Goal: Transaction & Acquisition: Purchase product/service

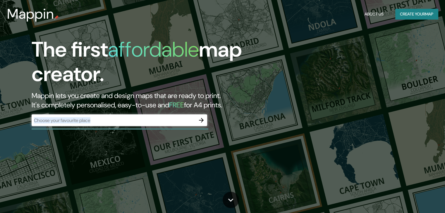
click at [161, 124] on div "​" at bounding box center [119, 121] width 175 height 12
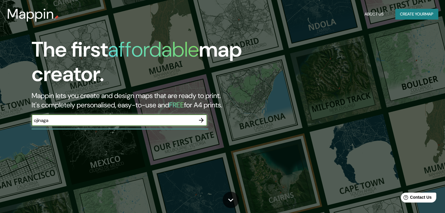
type input "ojinaga"
click at [200, 119] on icon "button" at bounding box center [201, 120] width 7 height 7
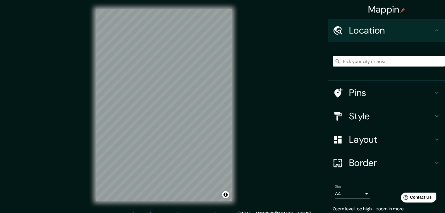
click at [367, 149] on div "Mappin Location Pins Style Layout Border Choose a border. Hint : you can make l…" at bounding box center [222, 110] width 445 height 220
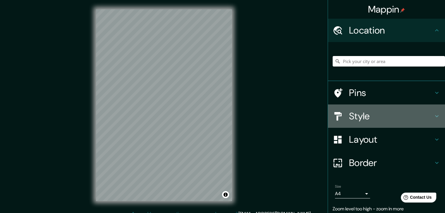
click at [368, 117] on h4 "Style" at bounding box center [391, 116] width 84 height 12
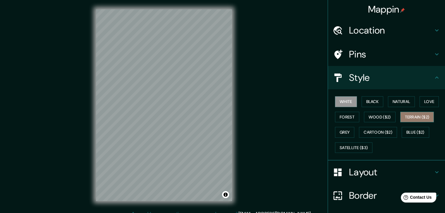
click at [409, 113] on button "Terrain ($2)" at bounding box center [417, 117] width 34 height 11
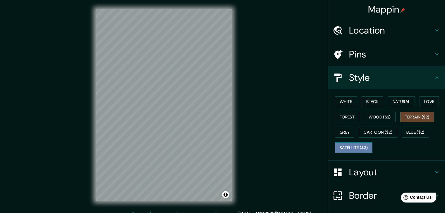
click at [357, 145] on button "Satellite ($3)" at bounding box center [353, 148] width 37 height 11
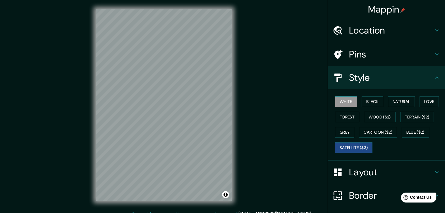
click at [345, 101] on button "White" at bounding box center [346, 101] width 22 height 11
click at [346, 145] on button "Satellite ($3)" at bounding box center [353, 148] width 37 height 11
click at [345, 100] on button "White" at bounding box center [346, 101] width 22 height 11
click at [349, 143] on button "Satellite ($3)" at bounding box center [353, 148] width 37 height 11
click at [404, 131] on button "Blue ($2)" at bounding box center [414, 132] width 27 height 11
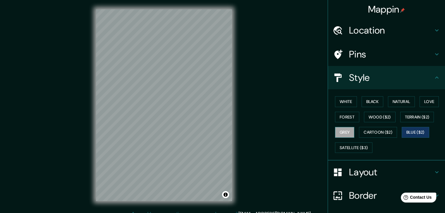
click at [339, 133] on button "Grey" at bounding box center [344, 132] width 19 height 11
click at [350, 146] on button "Satellite ($3)" at bounding box center [353, 148] width 37 height 11
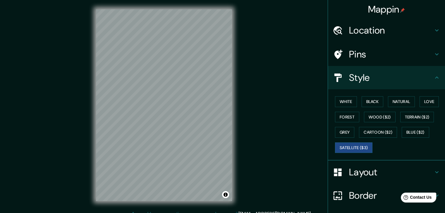
click at [234, 76] on div "© Mapbox © OpenStreetMap Improve this map © Maxar" at bounding box center [164, 105] width 155 height 211
click at [339, 98] on button "White" at bounding box center [346, 101] width 22 height 11
click at [352, 152] on button "Satellite ($3)" at bounding box center [353, 148] width 37 height 11
click at [389, 50] on h4 "Pins" at bounding box center [391, 55] width 84 height 12
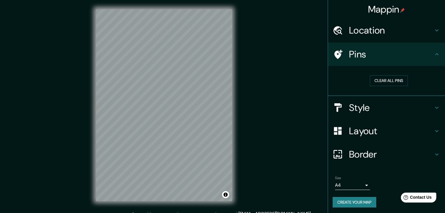
click at [378, 37] on div "Location" at bounding box center [386, 30] width 117 height 23
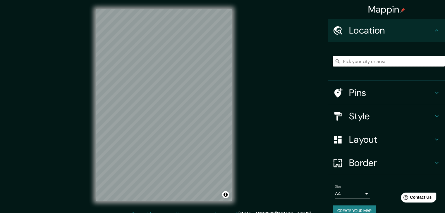
click at [374, 63] on input "Pick your city or area" at bounding box center [388, 61] width 112 height 11
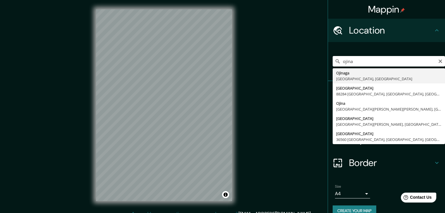
type input "Ojinaga, [GEOGRAPHIC_DATA], [GEOGRAPHIC_DATA]"
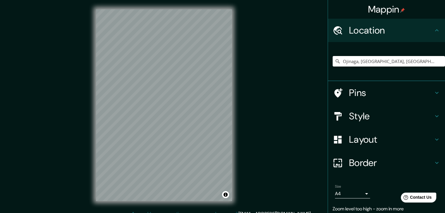
click at [351, 164] on h4 "Border" at bounding box center [391, 163] width 84 height 12
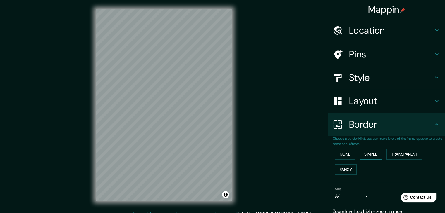
click at [369, 155] on button "Simple" at bounding box center [370, 154] width 22 height 11
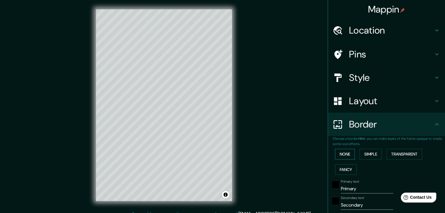
click at [345, 155] on button "None" at bounding box center [345, 154] width 20 height 11
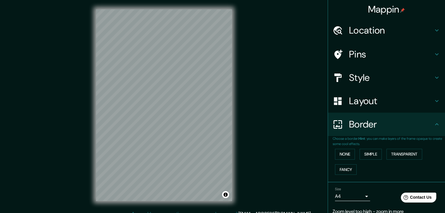
click at [357, 99] on h4 "Layout" at bounding box center [391, 101] width 84 height 12
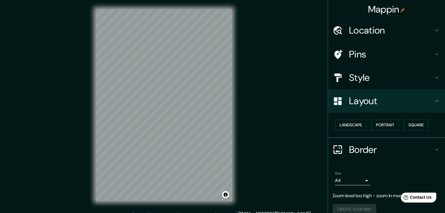
click at [354, 74] on h4 "Style" at bounding box center [391, 78] width 84 height 12
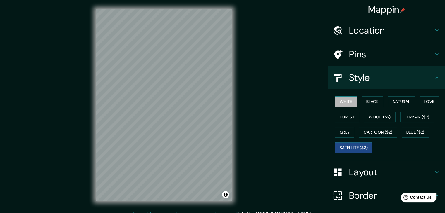
click at [345, 107] on button "White" at bounding box center [346, 101] width 22 height 11
click at [345, 113] on button "Forest" at bounding box center [347, 117] width 24 height 11
click at [353, 148] on button "Satellite ($3)" at bounding box center [353, 148] width 37 height 11
click at [416, 125] on div "White Black Natural Love Forest Wood ($2) Terrain ($2) Grey Cartoon ($2) Blue (…" at bounding box center [388, 124] width 112 height 61
click at [416, 133] on button "Blue ($2)" at bounding box center [414, 132] width 27 height 11
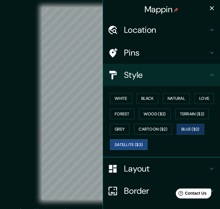
click at [138, 143] on button "Satellite ($3)" at bounding box center [128, 144] width 37 height 11
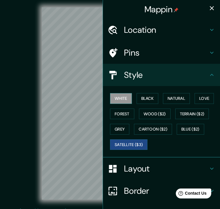
click at [119, 100] on button "White" at bounding box center [121, 98] width 22 height 11
click at [127, 142] on button "Satellite ($3)" at bounding box center [128, 144] width 37 height 11
click at [39, 163] on div "© Mapbox © OpenStreetMap Improve this map © Maxar" at bounding box center [110, 103] width 198 height 188
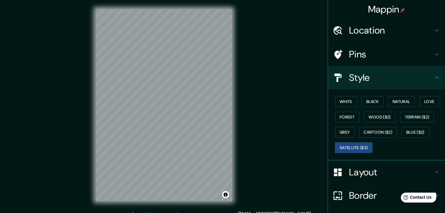
click at [235, 115] on div "© Mapbox © OpenStreetMap Improve this map © Maxar" at bounding box center [164, 105] width 400 height 192
click at [366, 176] on h4 "Layout" at bounding box center [391, 173] width 84 height 12
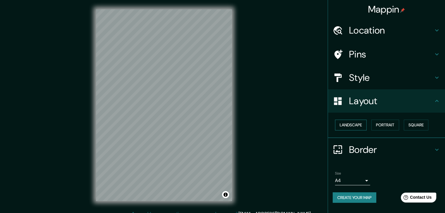
click at [360, 127] on button "Landscape" at bounding box center [351, 125] width 32 height 11
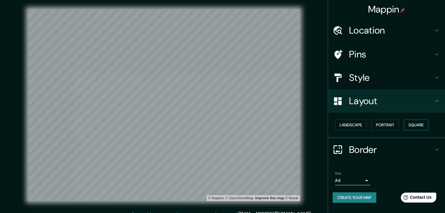
click at [416, 125] on button "Square" at bounding box center [415, 125] width 25 height 11
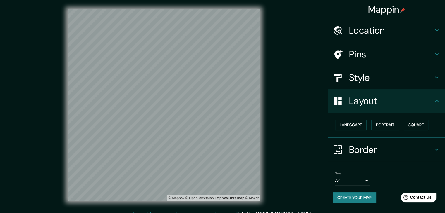
click at [420, 82] on h4 "Style" at bounding box center [391, 78] width 84 height 12
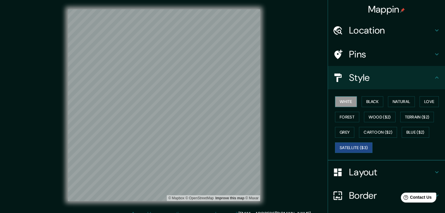
click at [341, 103] on button "White" at bounding box center [346, 101] width 22 height 11
click at [367, 103] on button "Black" at bounding box center [372, 101] width 22 height 11
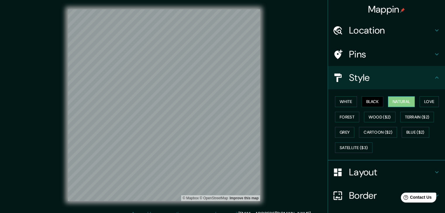
click at [395, 100] on button "Natural" at bounding box center [401, 101] width 27 height 11
click at [344, 102] on button "White" at bounding box center [346, 101] width 22 height 11
click at [399, 97] on button "Natural" at bounding box center [401, 101] width 27 height 11
click at [284, 138] on div "© Mapbox © OpenStreetMap Improve this map" at bounding box center [164, 105] width 400 height 192
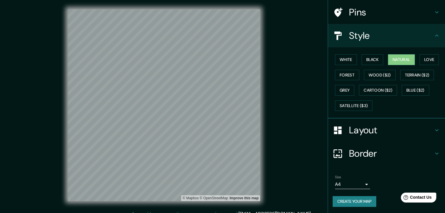
click at [358, 202] on button "Create your map" at bounding box center [354, 201] width 44 height 11
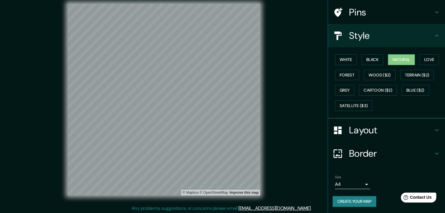
scroll to position [7, 0]
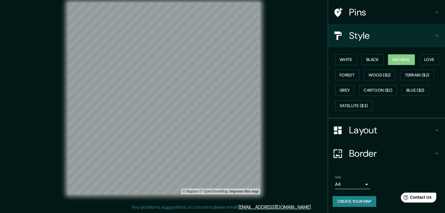
click at [354, 199] on button "Create your map" at bounding box center [354, 201] width 44 height 11
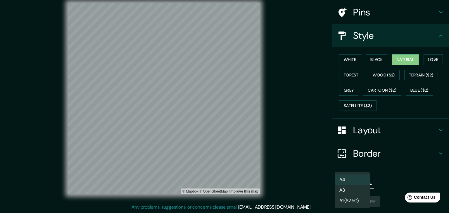
click at [362, 184] on body "Mappin Location [GEOGRAPHIC_DATA], [GEOGRAPHIC_DATA], [GEOGRAPHIC_DATA] Pins St…" at bounding box center [224, 99] width 449 height 213
click at [362, 184] on li "A4" at bounding box center [352, 180] width 35 height 11
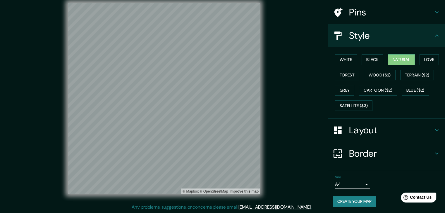
click at [367, 204] on button "Create your map" at bounding box center [354, 201] width 44 height 11
